Goal: Task Accomplishment & Management: Manage account settings

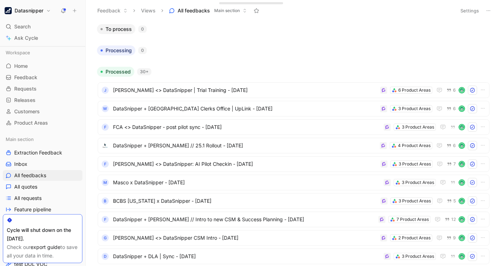
scroll to position [86, 0]
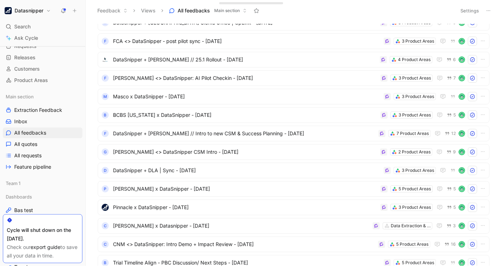
click at [27, 11] on h1 "Datasnipper" at bounding box center [29, 10] width 29 height 6
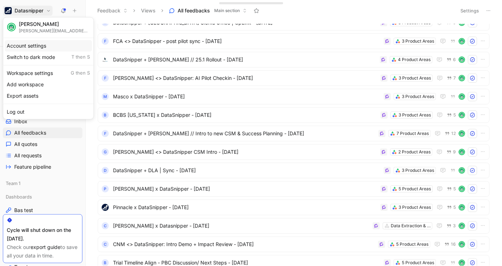
click at [33, 43] on div "Account settings" at bounding box center [48, 45] width 87 height 11
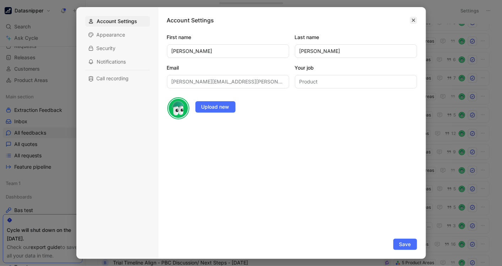
click at [415, 17] on button "button" at bounding box center [413, 20] width 7 height 7
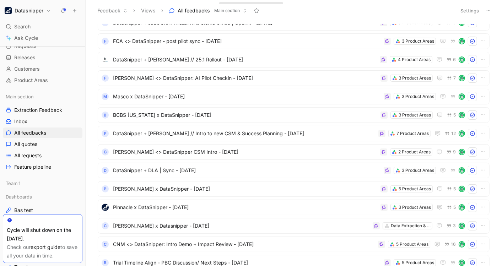
click at [32, 9] on h1 "Datasnipper" at bounding box center [29, 10] width 29 height 6
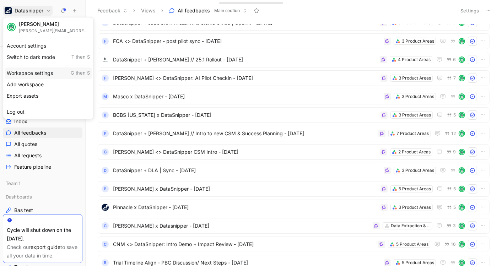
click at [32, 76] on div "Workspace settings G then S" at bounding box center [48, 72] width 87 height 11
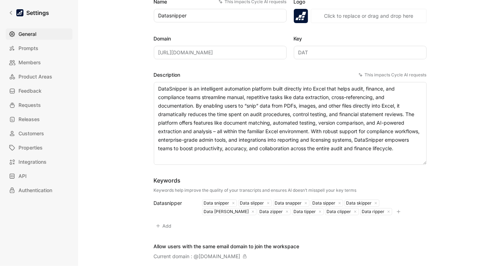
scroll to position [60, 0]
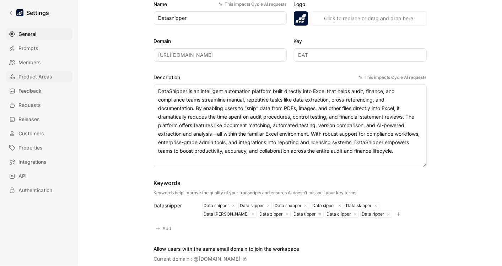
click at [39, 75] on span "Product Areas" at bounding box center [35, 76] width 34 height 9
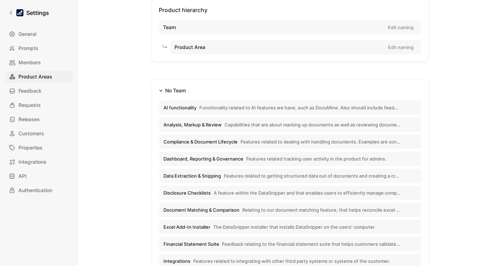
scroll to position [45, 0]
click at [228, 125] on span "Capabilities that are about marking up documents as well as reviewing documents…" at bounding box center [313, 124] width 176 height 6
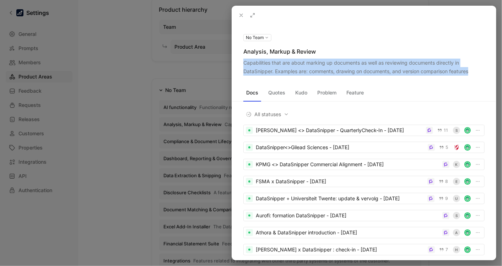
drag, startPoint x: 470, startPoint y: 72, endPoint x: 244, endPoint y: 63, distance: 227.0
click at [244, 63] on div "Capabilities that are about marking up documents as well as reviewing documents…" at bounding box center [363, 67] width 241 height 17
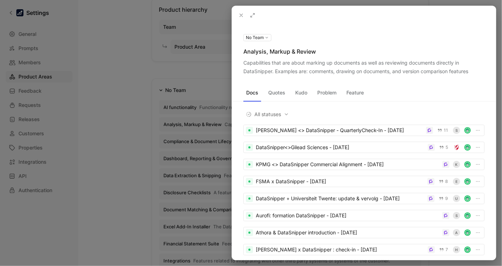
click at [119, 128] on div at bounding box center [251, 133] width 502 height 266
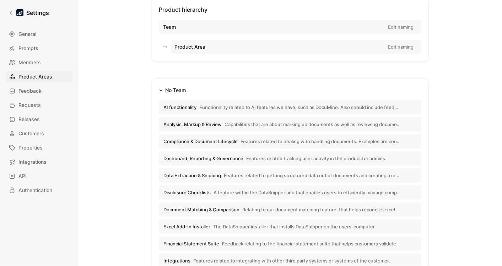
click at [199, 128] on button "Analysis, Markup & Review Capabilities that are about marking up documents as w…" at bounding box center [290, 124] width 262 height 14
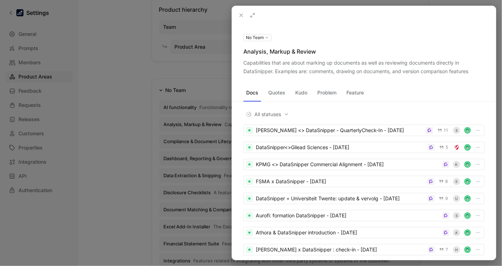
click at [286, 50] on div "Analysis, Markup & Review" at bounding box center [363, 51] width 241 height 9
copy div "Analysis, Markup & Review"
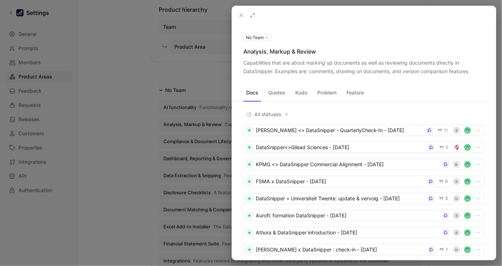
click at [143, 96] on div at bounding box center [251, 133] width 502 height 266
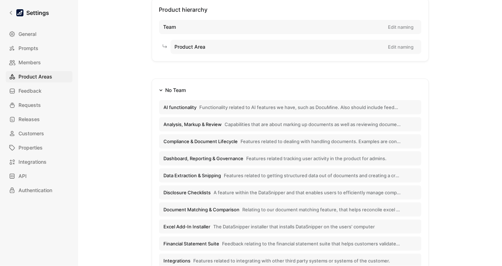
click at [206, 138] on span "Compliance & Document Lifecycle" at bounding box center [201, 141] width 74 height 6
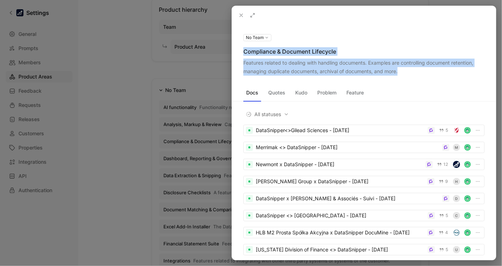
drag, startPoint x: 398, startPoint y: 71, endPoint x: 242, endPoint y: 54, distance: 156.8
click at [242, 54] on div "No Team Compliance & Document Lifecycle Features related to dealing with handli…" at bounding box center [364, 54] width 264 height 43
copy div "Compliance & Document Lifecycle Features related to dealing with handling docum…"
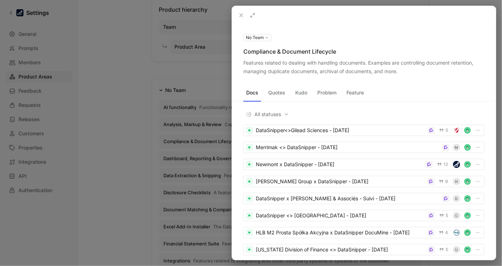
click at [111, 154] on div at bounding box center [251, 133] width 502 height 266
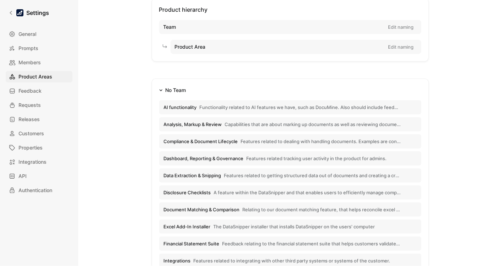
click at [230, 154] on button "Dashboard, Reporting & Governance Features related tracking user activity in th…" at bounding box center [290, 158] width 262 height 14
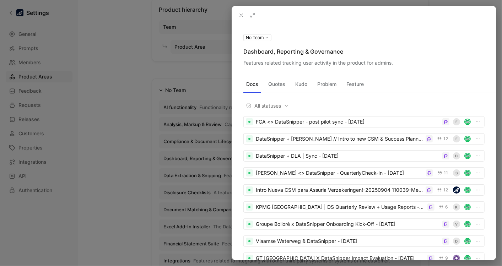
click at [140, 159] on div at bounding box center [251, 133] width 502 height 266
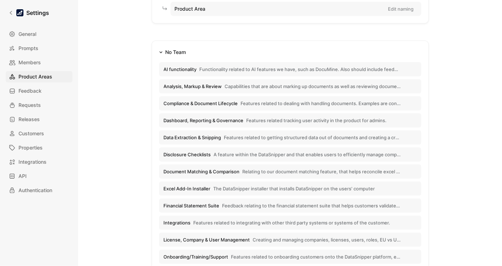
scroll to position [83, 0]
click at [210, 155] on span "Disclosure Checklists A feature within the DataSnipper and that enables users t…" at bounding box center [282, 154] width 237 height 6
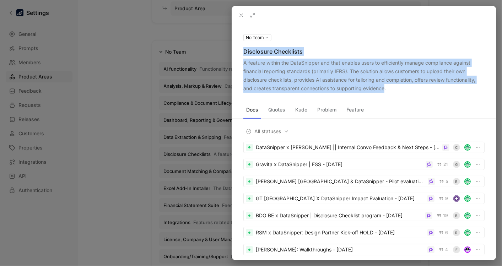
drag, startPoint x: 385, startPoint y: 89, endPoint x: 243, endPoint y: 50, distance: 147.2
click at [243, 50] on div "No Team Disclosure Checklists A feature within the DataSnipper and that enables…" at bounding box center [364, 63] width 264 height 60
copy div "Disclosure Checklists A feature within the DataSnipper and that enables users t…"
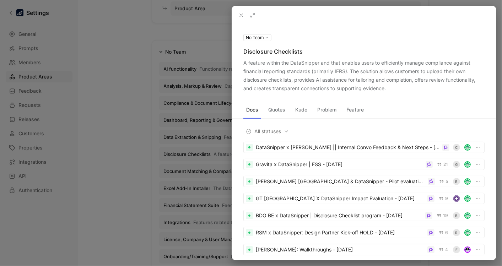
click at [113, 165] on div at bounding box center [251, 133] width 502 height 266
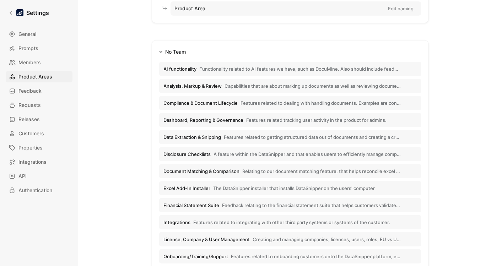
click at [214, 185] on span "The DataSnipper installer that installs DataSnipper on the users' computer" at bounding box center [294, 188] width 162 height 6
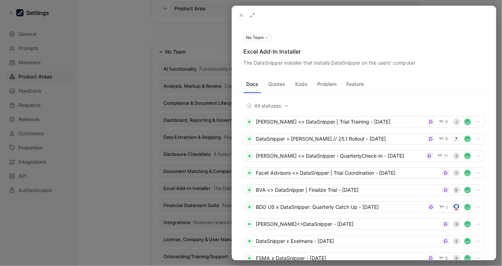
click at [379, 60] on div "The DataSnipper installer that installs DataSnipper on the users' computer" at bounding box center [363, 63] width 241 height 9
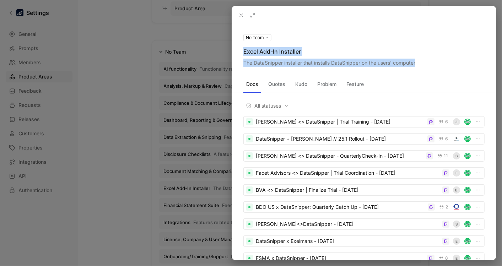
drag, startPoint x: 418, startPoint y: 63, endPoint x: 242, endPoint y: 46, distance: 176.2
click at [242, 46] on div "No Team Excel Add-In Installer The DataSnipper installer that installs DataSnip…" at bounding box center [364, 50] width 264 height 34
copy div "Excel Add-In Installer The DataSnipper installer that installs DataSnipper on t…"
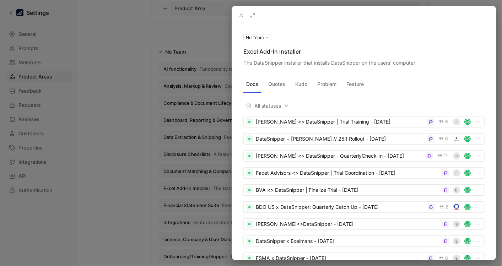
click at [110, 132] on div at bounding box center [251, 133] width 502 height 266
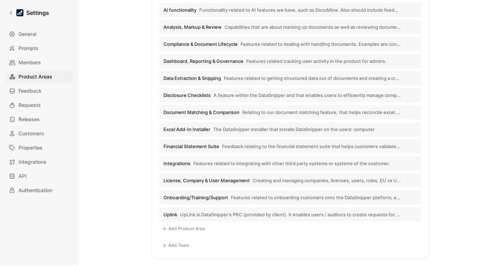
scroll to position [142, 0]
click at [199, 160] on span "Features related to integrating with other third party systems or systems of th…" at bounding box center [291, 163] width 197 height 6
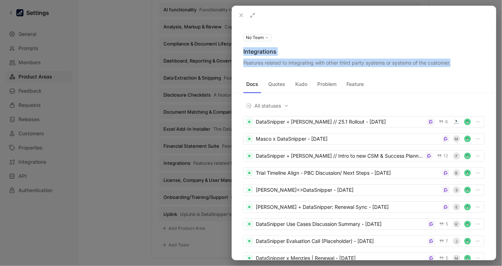
drag, startPoint x: 451, startPoint y: 62, endPoint x: 243, endPoint y: 50, distance: 208.4
click at [243, 50] on div "No Team Integrations Features related to integrating with other third party sys…" at bounding box center [364, 50] width 264 height 34
copy div "Integrations Features related to integrating with other third party systems or …"
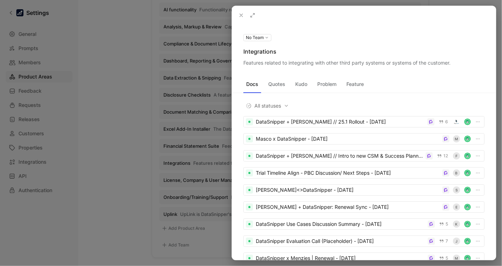
click at [125, 145] on div at bounding box center [251, 133] width 502 height 266
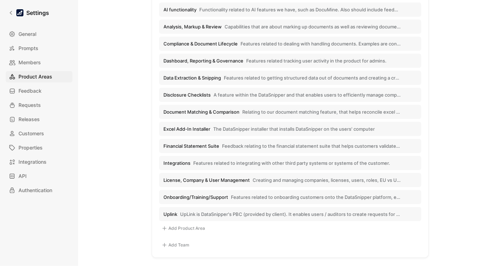
click at [210, 179] on span "License, Company & User Management" at bounding box center [207, 180] width 86 height 6
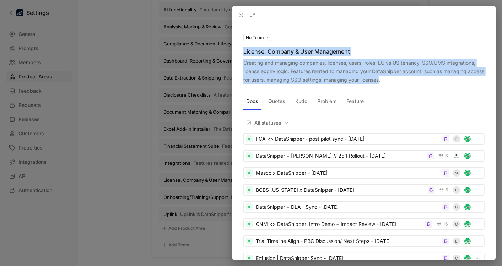
drag, startPoint x: 398, startPoint y: 80, endPoint x: 241, endPoint y: 50, distance: 159.7
click at [241, 50] on div "No Team License, Company & User Management Creating and managing companies, lic…" at bounding box center [364, 58] width 264 height 51
copy div "License, Company & User Management Creating and managing companies, licenses, u…"
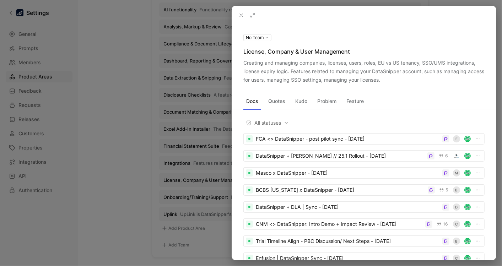
click at [166, 166] on div at bounding box center [251, 133] width 502 height 266
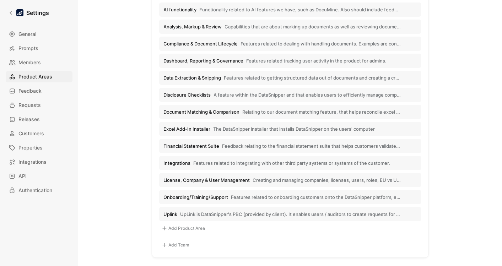
click at [210, 194] on span "Onboarding/Training/Support" at bounding box center [196, 197] width 65 height 6
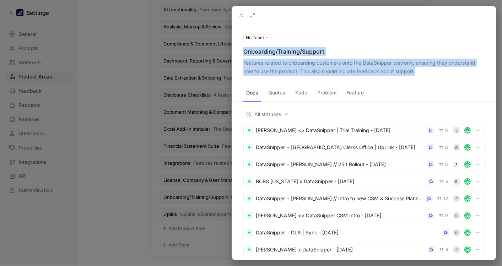
drag, startPoint x: 415, startPoint y: 71, endPoint x: 242, endPoint y: 50, distance: 174.4
click at [242, 50] on div "No Team Onboarding/Training/Support Features related to onboarding customers on…" at bounding box center [364, 54] width 264 height 43
copy div "Onboarding/Training/Support Features related to onboarding customers onto the D…"
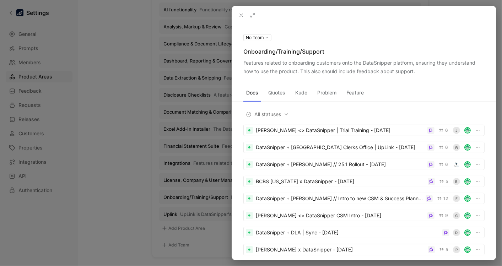
click at [141, 185] on div at bounding box center [251, 133] width 502 height 266
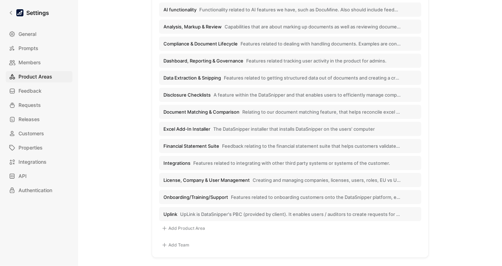
click at [222, 210] on button "Uplink UpLink is DataSnipper's PBC (provided by client). It enables users / aud…" at bounding box center [290, 214] width 262 height 14
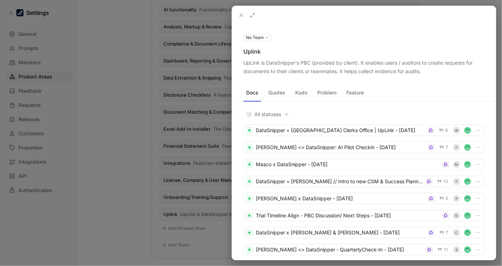
click at [131, 138] on div at bounding box center [251, 133] width 502 height 266
